Goal: Check status

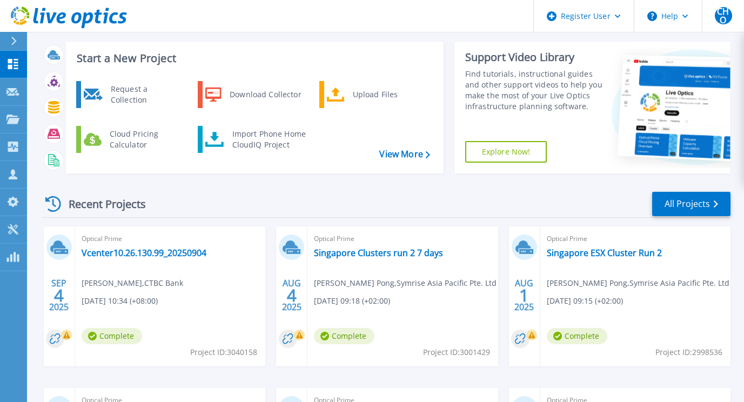
scroll to position [54, 0]
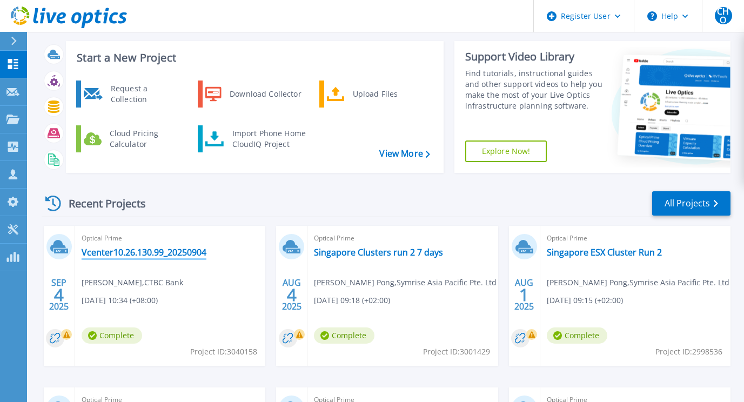
click at [151, 254] on link "Vcenter10.26.130.99_20250904" at bounding box center [144, 252] width 125 height 11
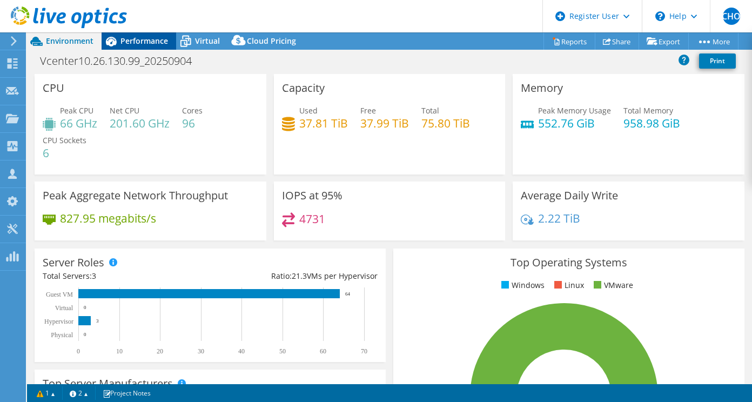
click at [128, 38] on span "Performance" at bounding box center [144, 41] width 48 height 10
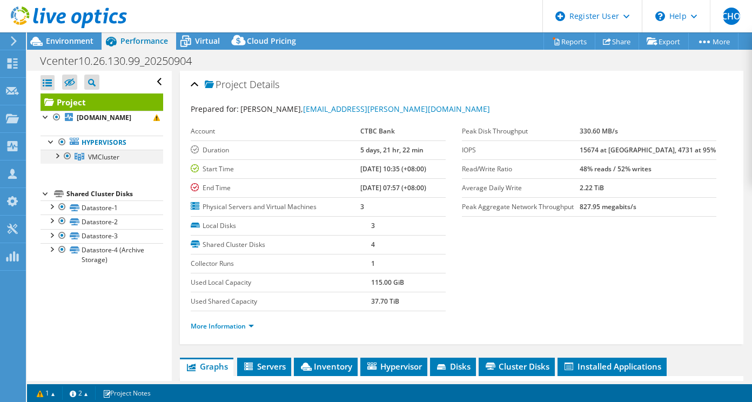
click at [53, 155] on div at bounding box center [56, 155] width 11 height 11
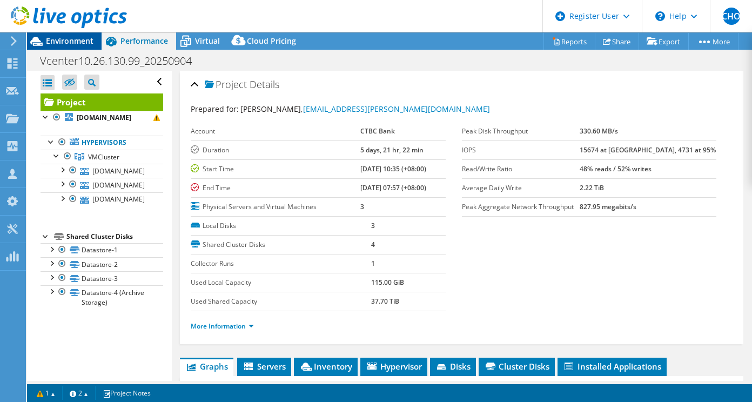
click at [65, 42] on span "Environment" at bounding box center [70, 41] width 48 height 10
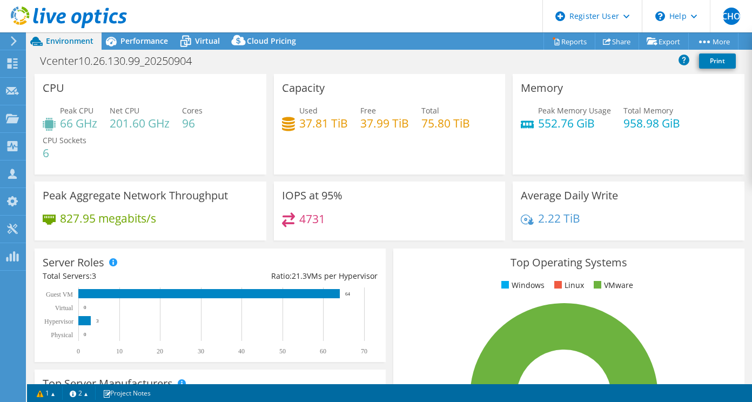
click at [72, 36] on span "Environment" at bounding box center [70, 41] width 48 height 10
click at [70, 39] on span "Environment" at bounding box center [70, 41] width 48 height 10
